Goal: Find contact information: Find contact information

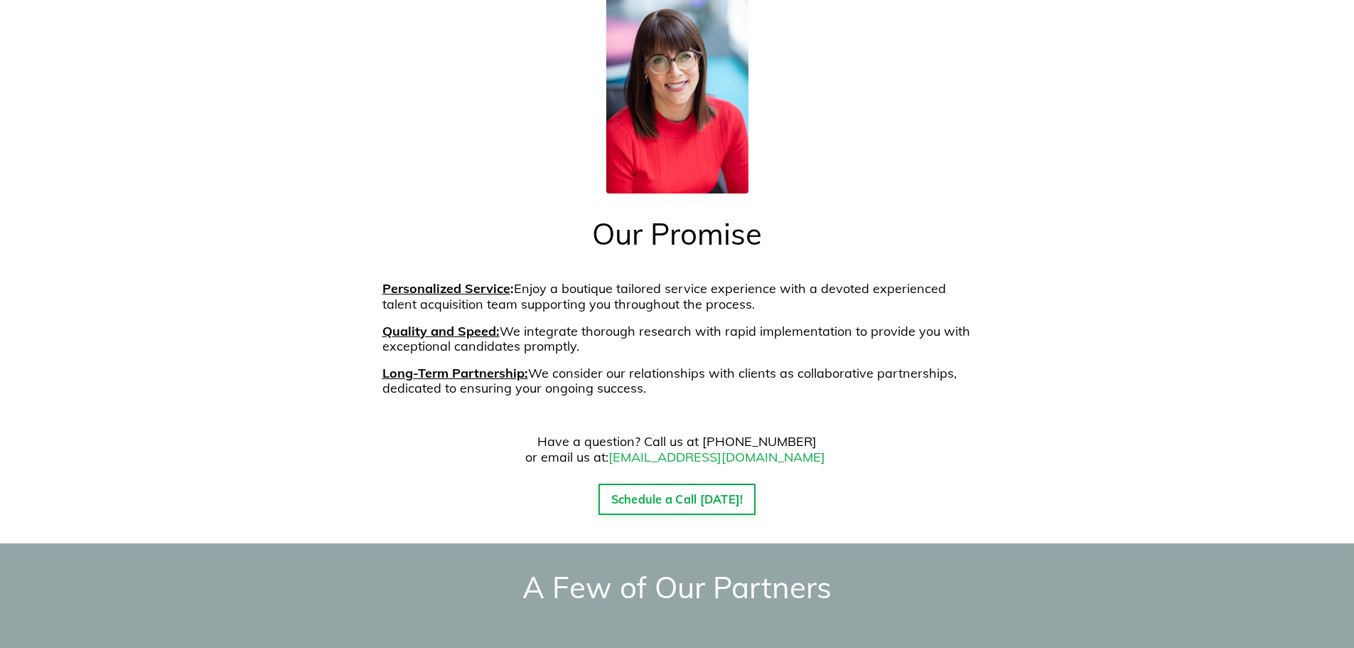
scroll to position [2108, 0]
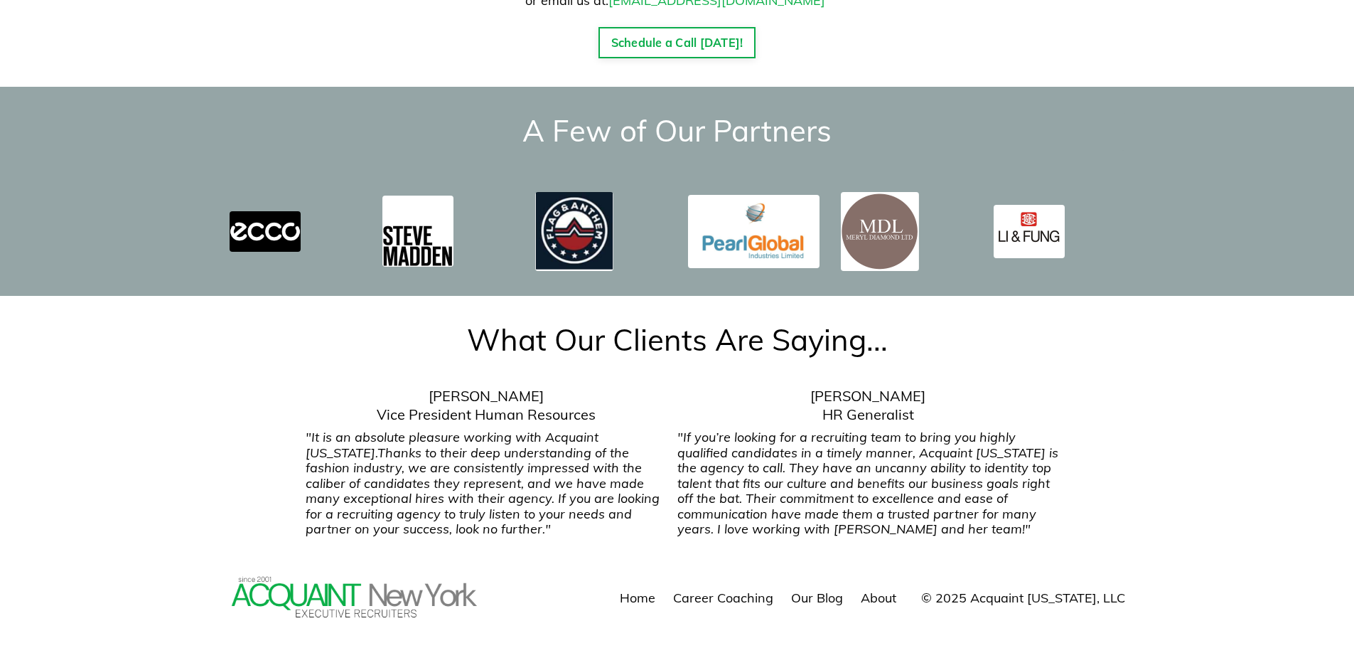
click at [896, 589] on link "About" at bounding box center [879, 597] width 36 height 16
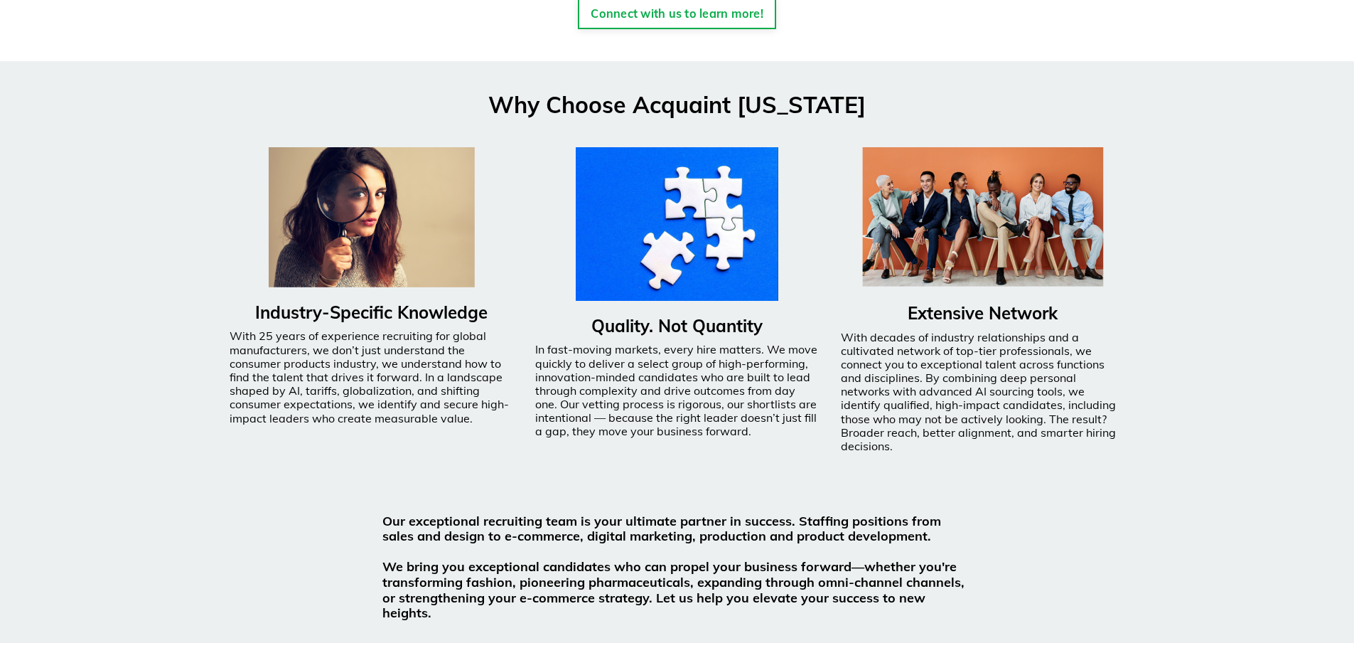
scroll to position [0, 0]
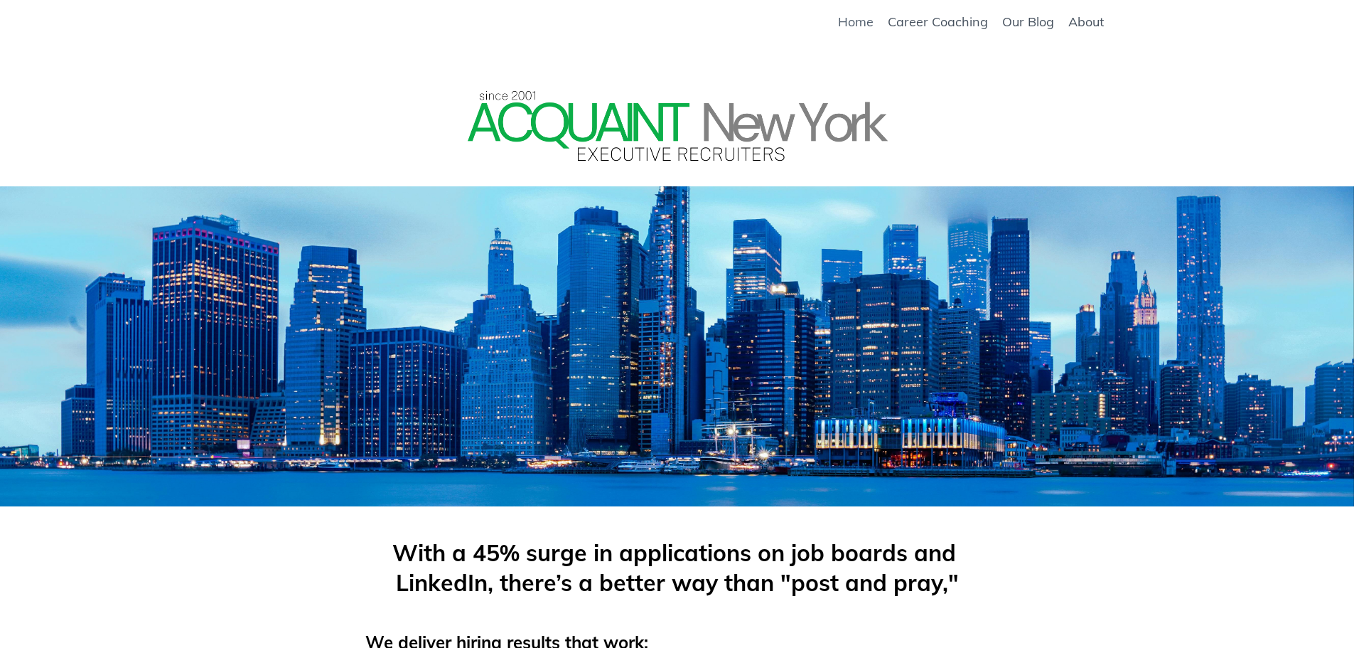
click at [858, 26] on link "Home" at bounding box center [856, 22] width 36 height 16
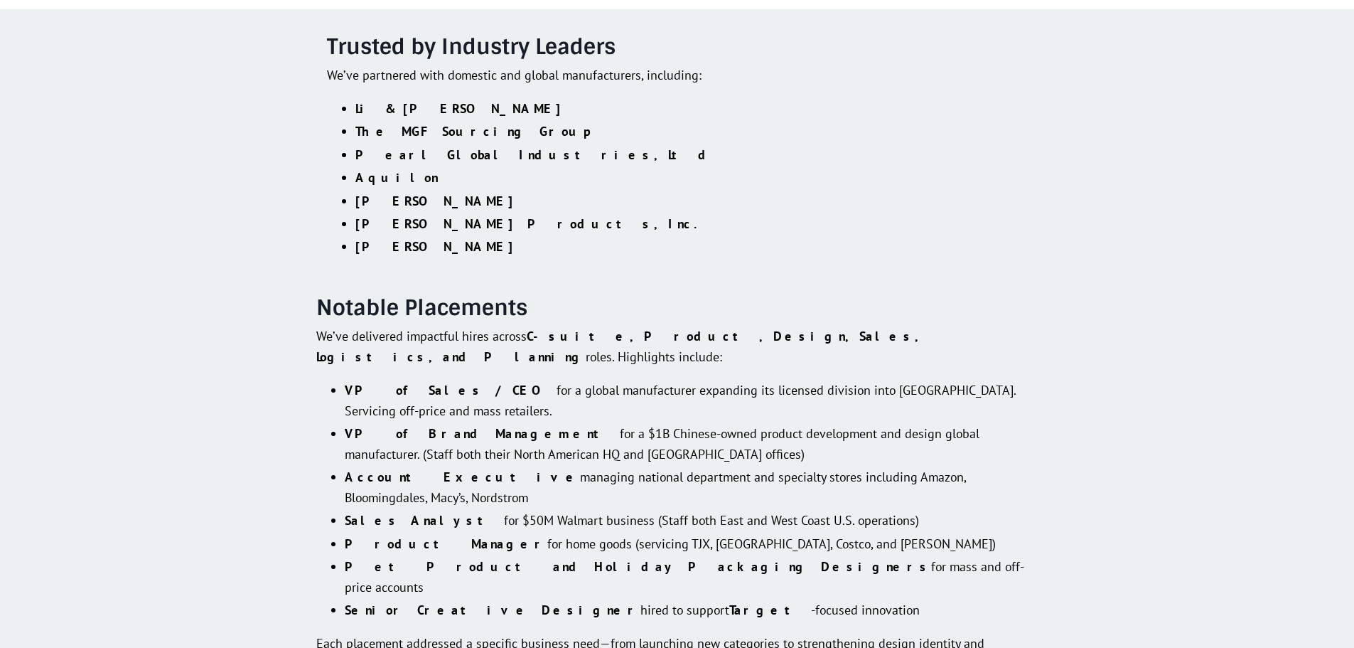
scroll to position [2430, 0]
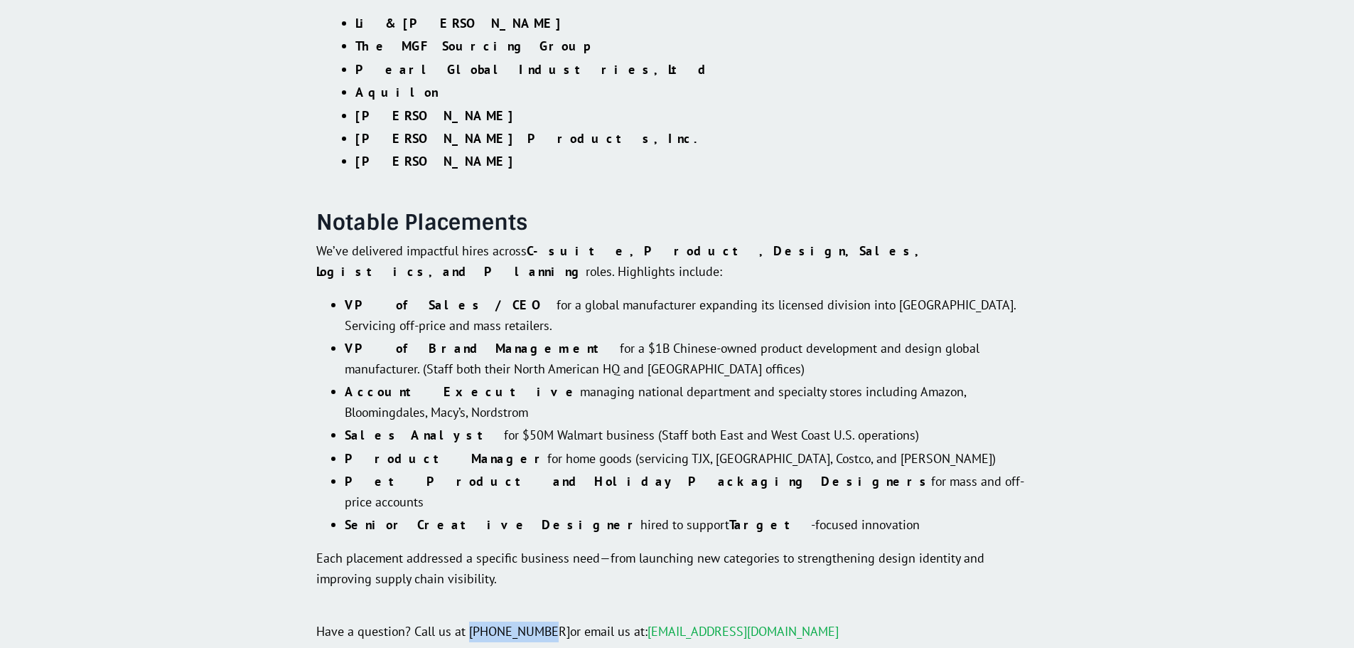
drag, startPoint x: 546, startPoint y: 464, endPoint x: 469, endPoint y: 464, distance: 77.5
click at [469, 623] on span "Have a question? Call us at [PHONE_NUMBER]" at bounding box center [443, 631] width 254 height 16
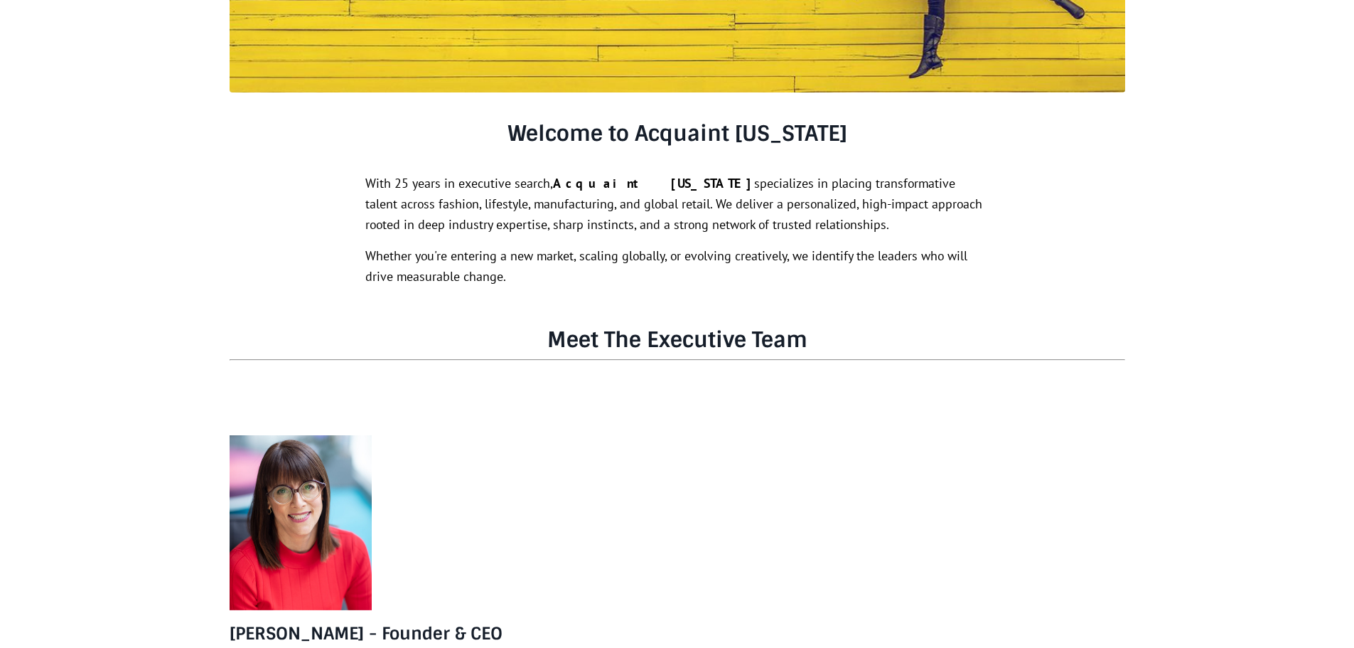
scroll to position [0, 0]
